Goal: Find specific page/section: Find specific page/section

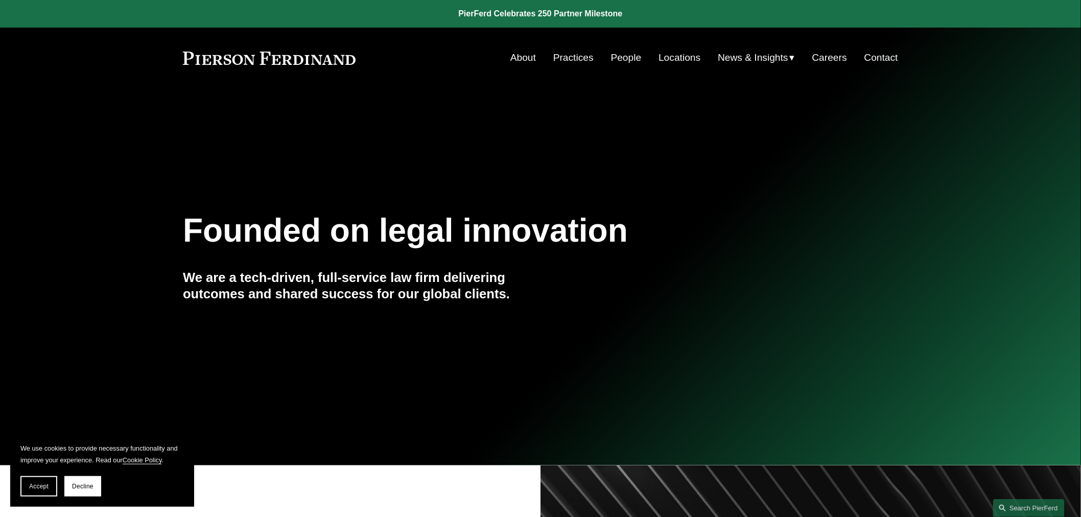
click at [676, 55] on link "Locations" at bounding box center [679, 57] width 42 height 19
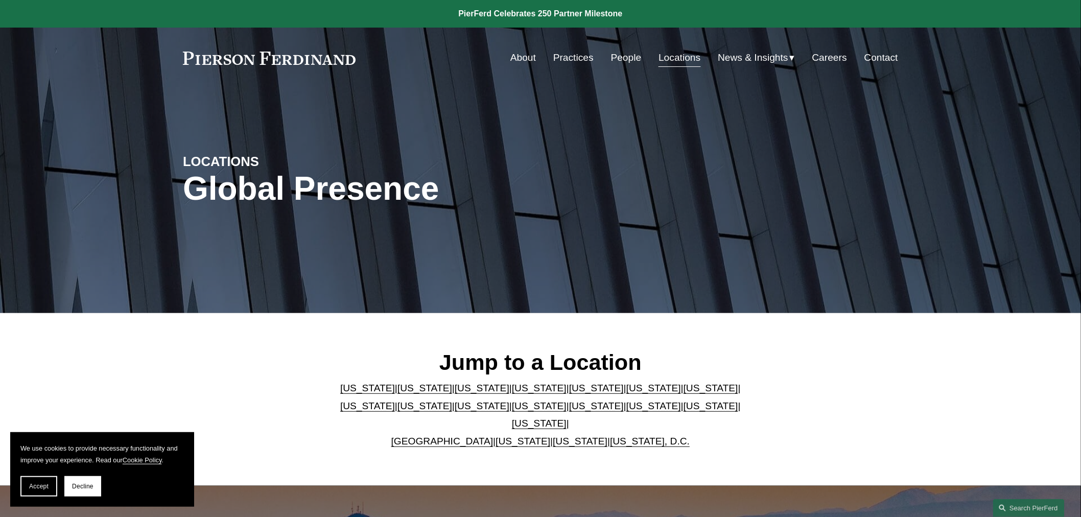
click at [624, 64] on link "People" at bounding box center [626, 57] width 31 height 19
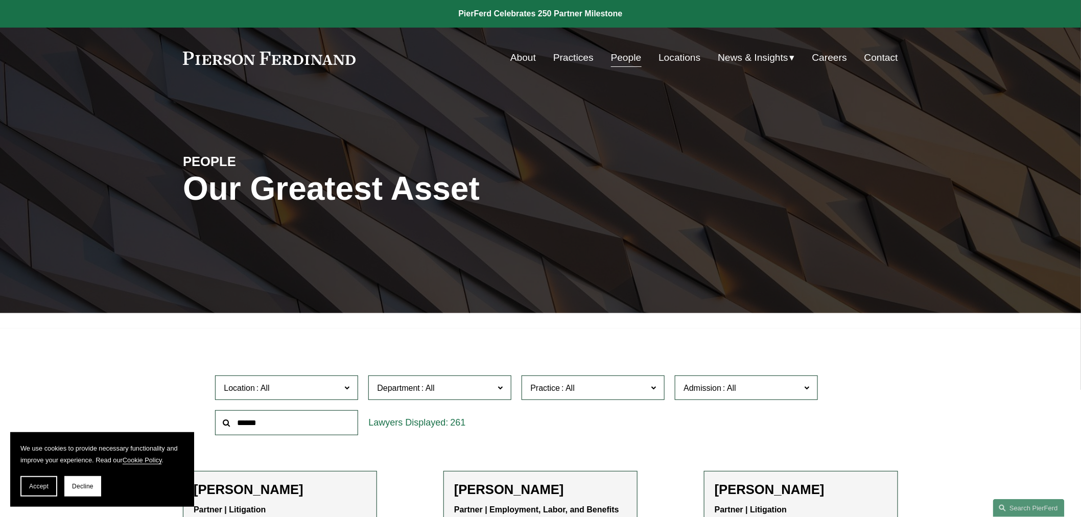
click at [748, 384] on span "Admission" at bounding box center [741, 388] width 117 height 14
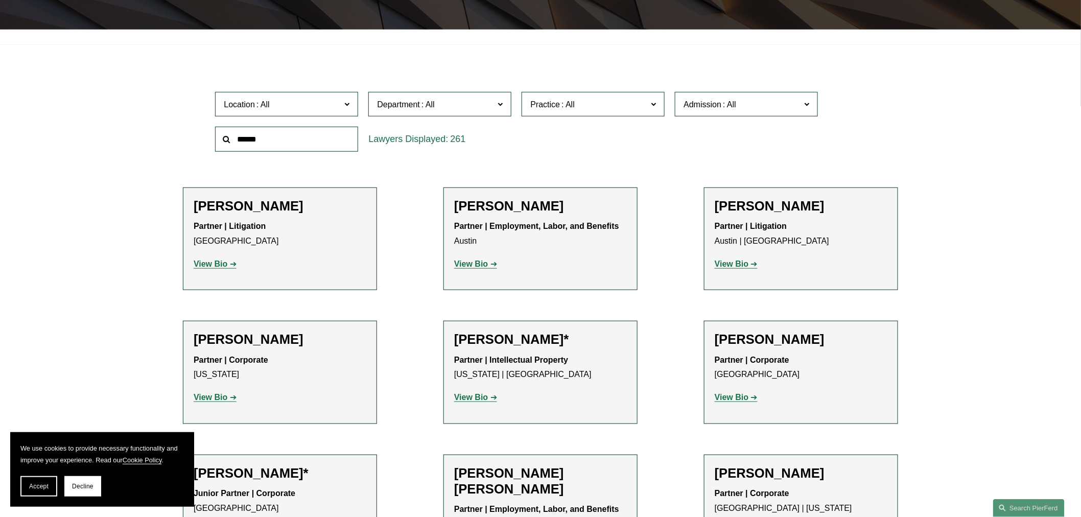
scroll to position [511, 0]
click at [0, 0] on link "[US_STATE]" at bounding box center [0, 0] width 0 height 0
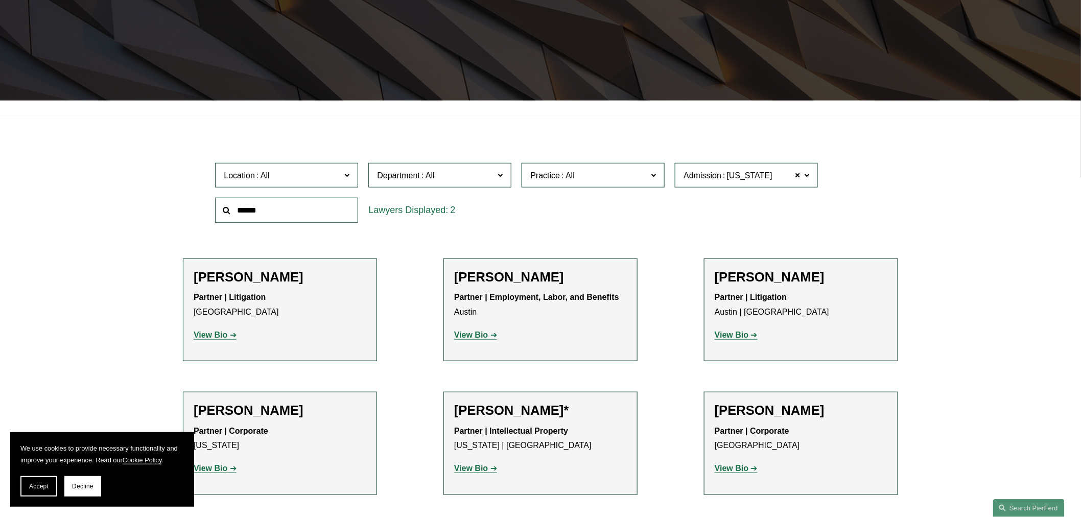
scroll to position [212, 0]
